Goal: Find specific page/section: Find specific page/section

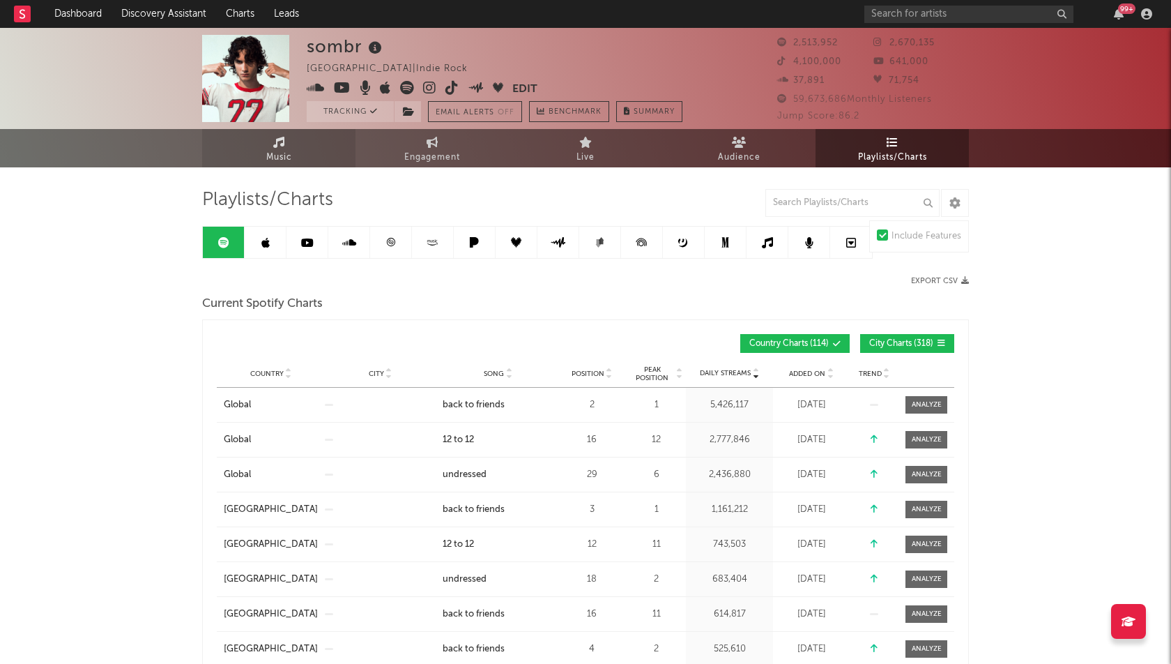
click at [285, 154] on span "Music" at bounding box center [279, 157] width 26 height 17
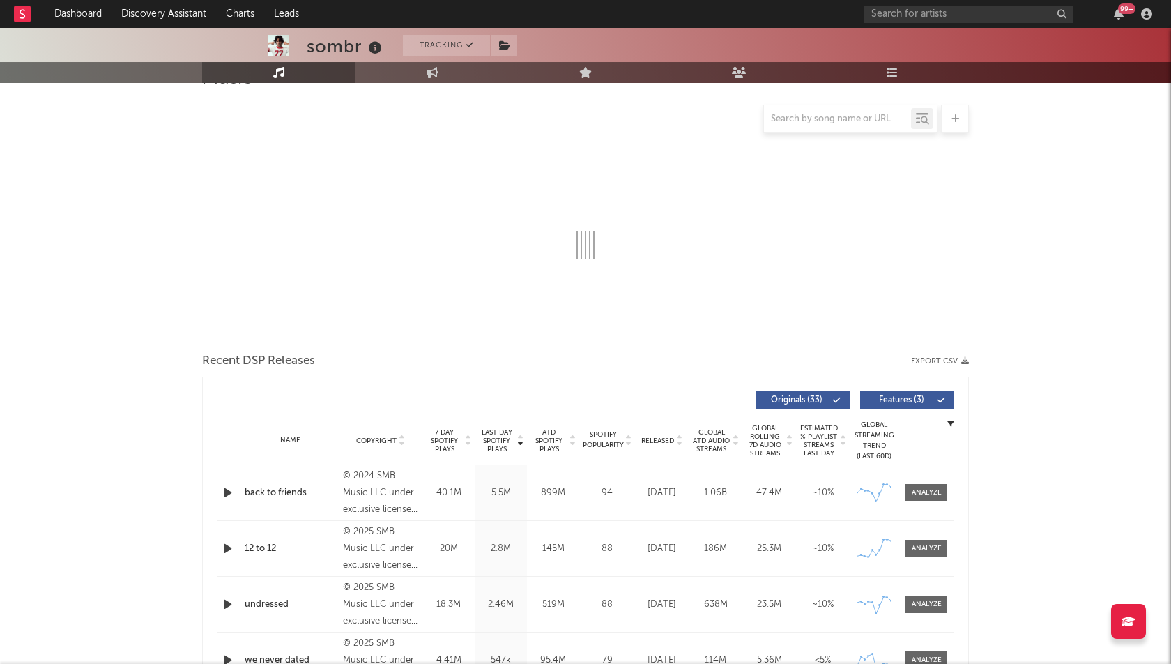
select select "6m"
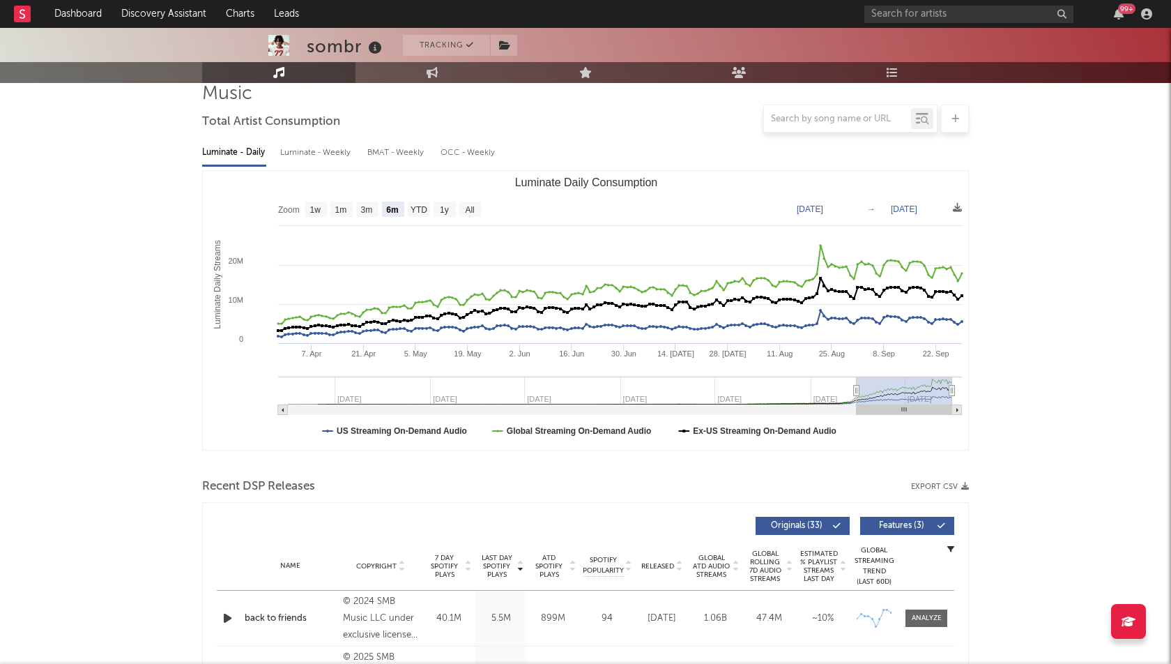
scroll to position [168, 0]
